Goal: Transaction & Acquisition: Purchase product/service

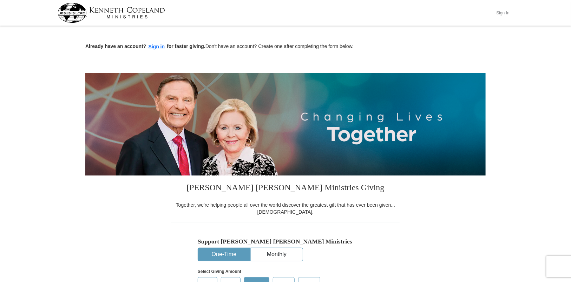
click at [502, 13] on button "Sign In" at bounding box center [502, 12] width 21 height 11
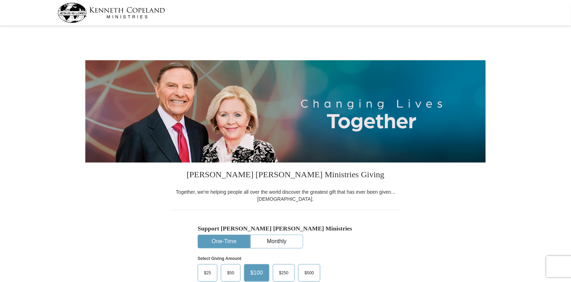
select select "MO"
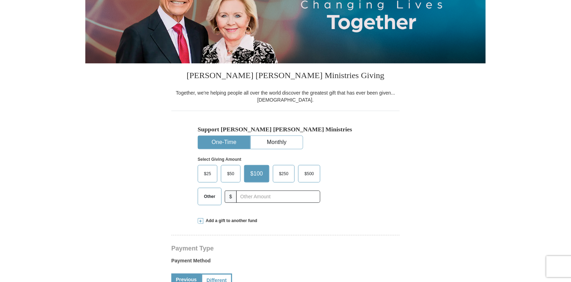
scroll to position [105, 0]
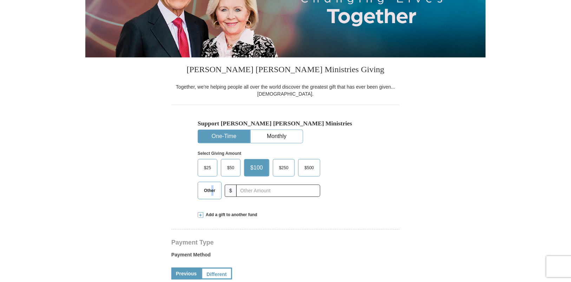
click at [213, 188] on span "Other" at bounding box center [209, 191] width 18 height 11
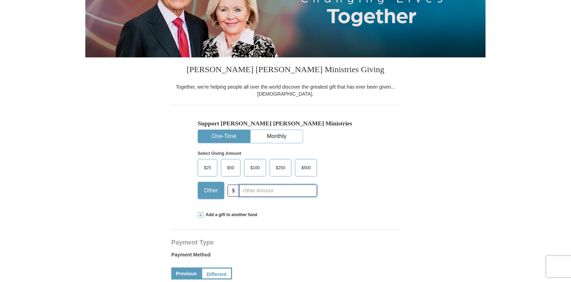
drag, startPoint x: 213, startPoint y: 188, endPoint x: 265, endPoint y: 188, distance: 52.3
click at [265, 188] on input "text" at bounding box center [278, 191] width 78 height 12
type input "30.00"
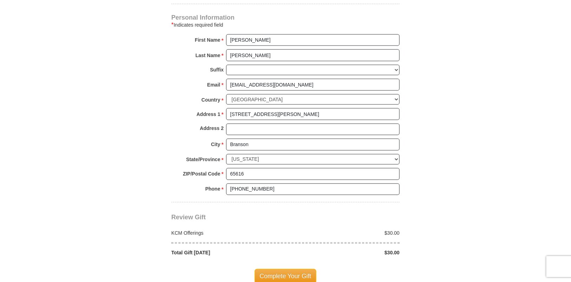
scroll to position [491, 0]
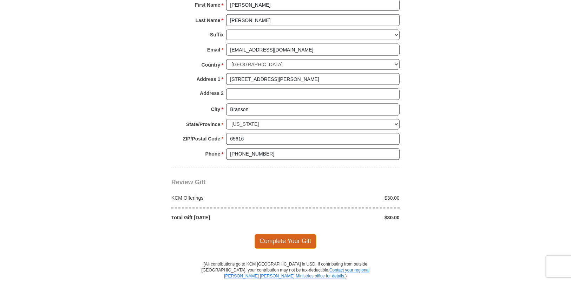
click at [280, 238] on span "Complete Your Gift" at bounding box center [285, 241] width 62 height 15
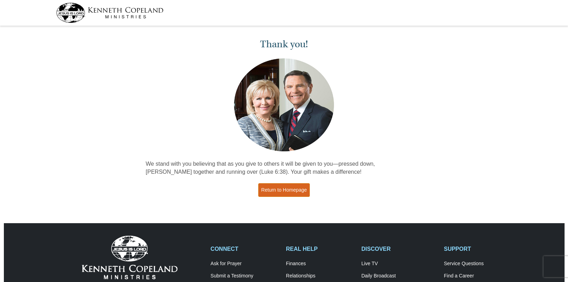
click at [287, 190] on link "Return to Homepage" at bounding box center [284, 191] width 52 height 14
